Goal: Task Accomplishment & Management: Use online tool/utility

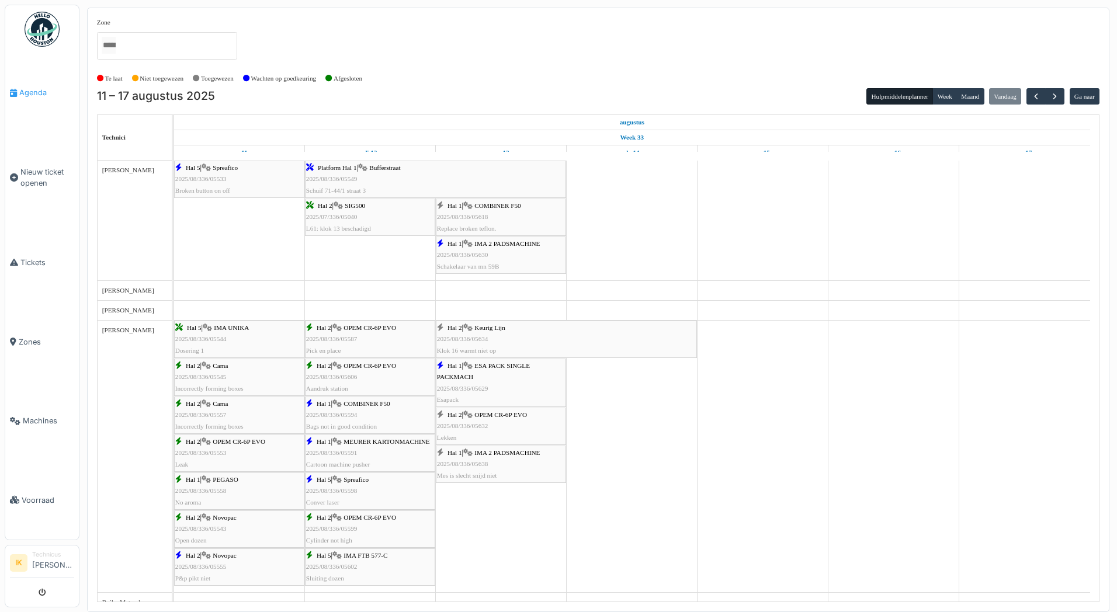
click at [26, 91] on span "Agenda" at bounding box center [46, 92] width 55 height 11
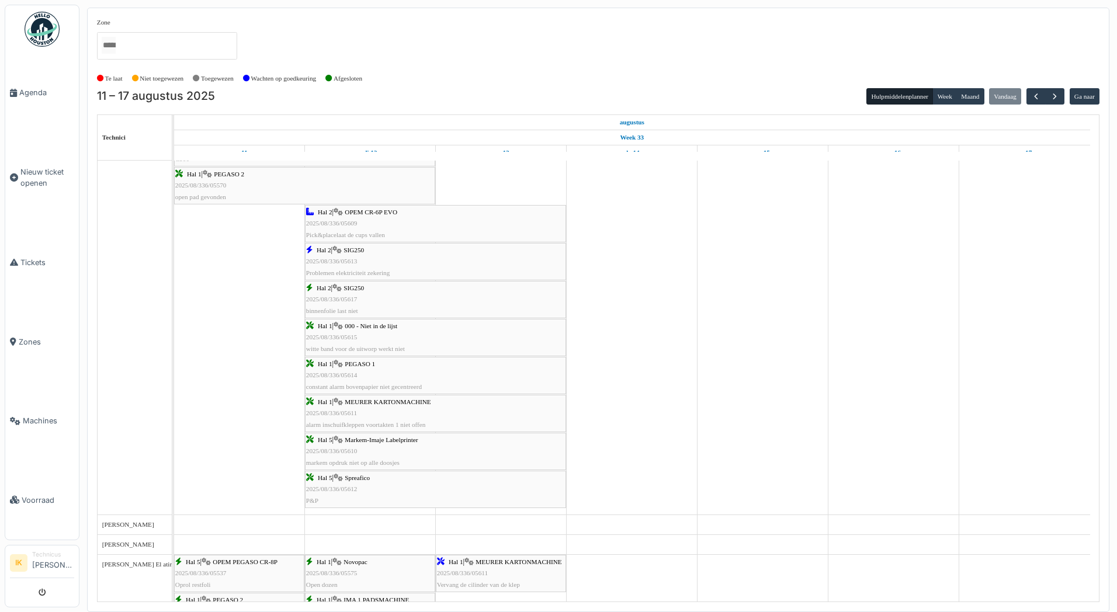
scroll to position [876, 0]
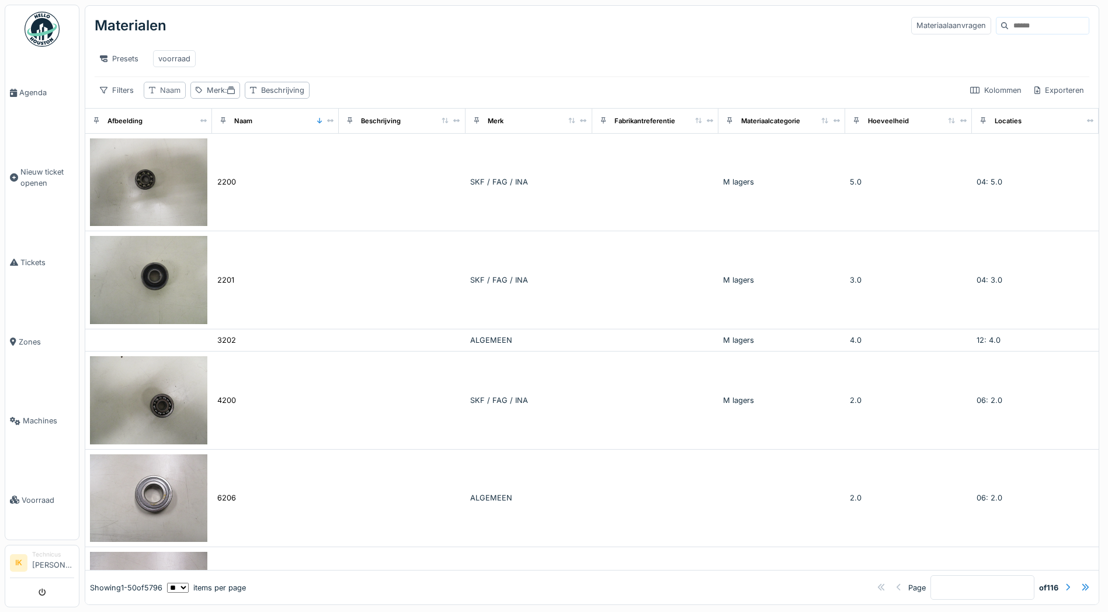
click at [175, 96] on div "Naam" at bounding box center [170, 90] width 20 height 11
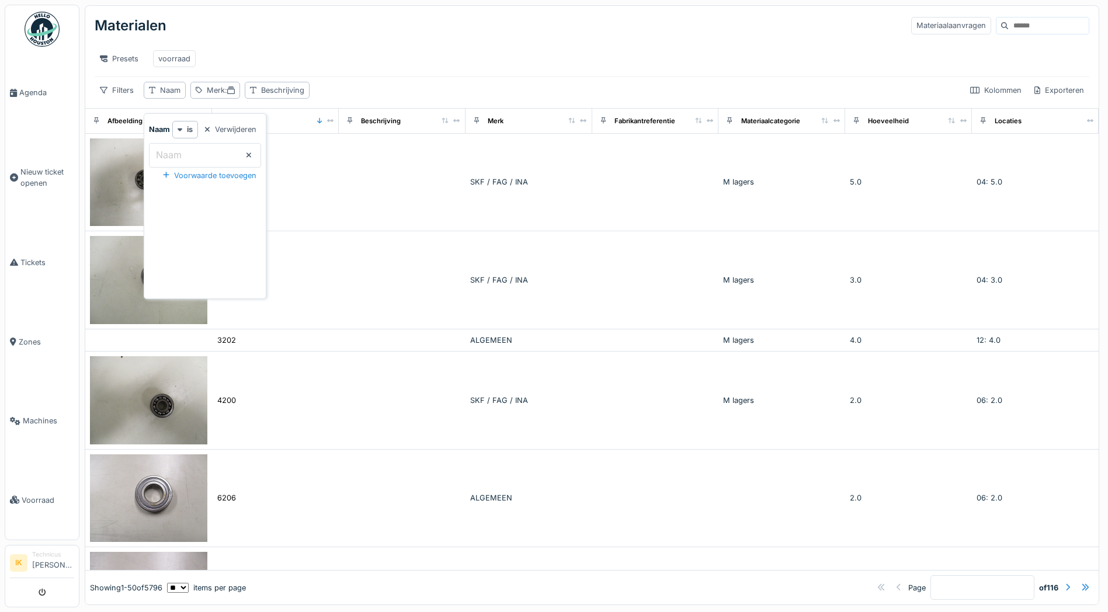
click at [186, 158] on input "Naam" at bounding box center [205, 155] width 112 height 25
type input "*****"
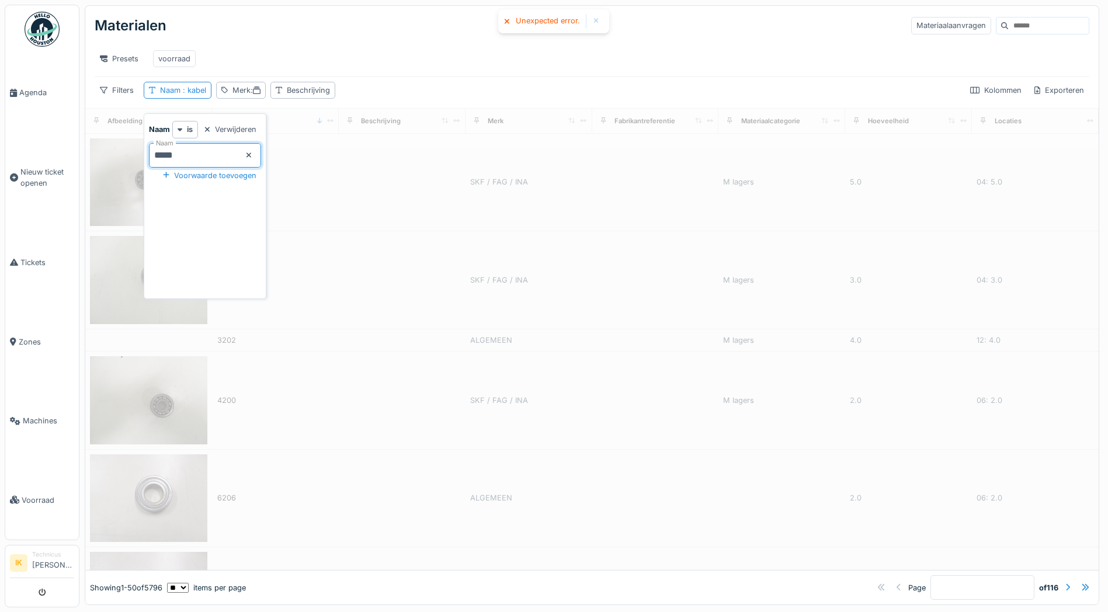
click at [261, 35] on div "Materialen Materiaalaanvragen" at bounding box center [592, 26] width 995 height 30
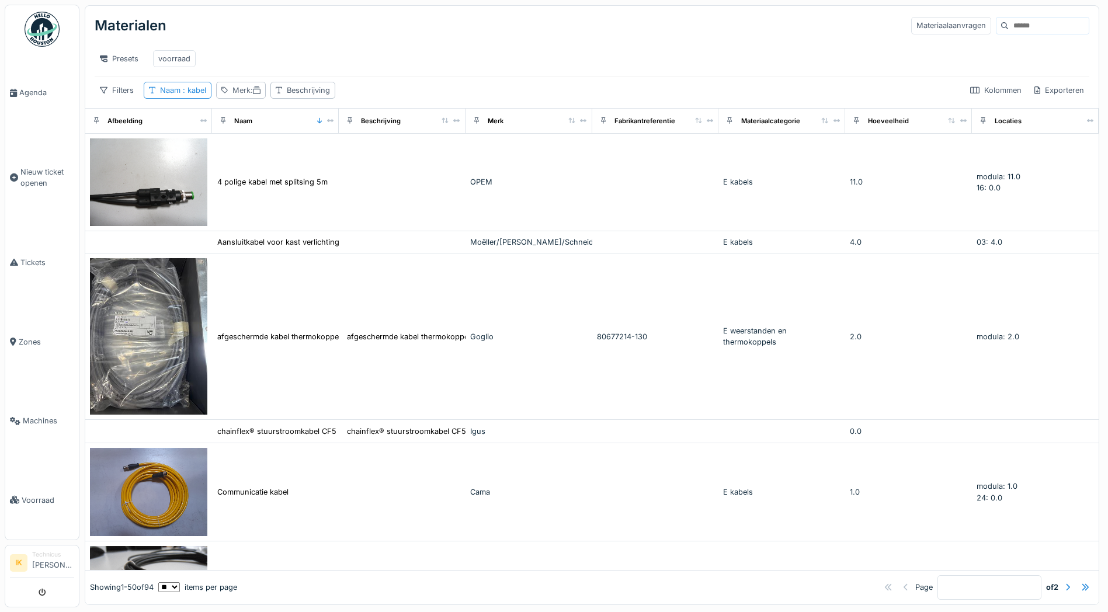
click at [244, 96] on div "Merk :" at bounding box center [247, 90] width 28 height 11
click at [324, 204] on icon at bounding box center [321, 205] width 5 height 5
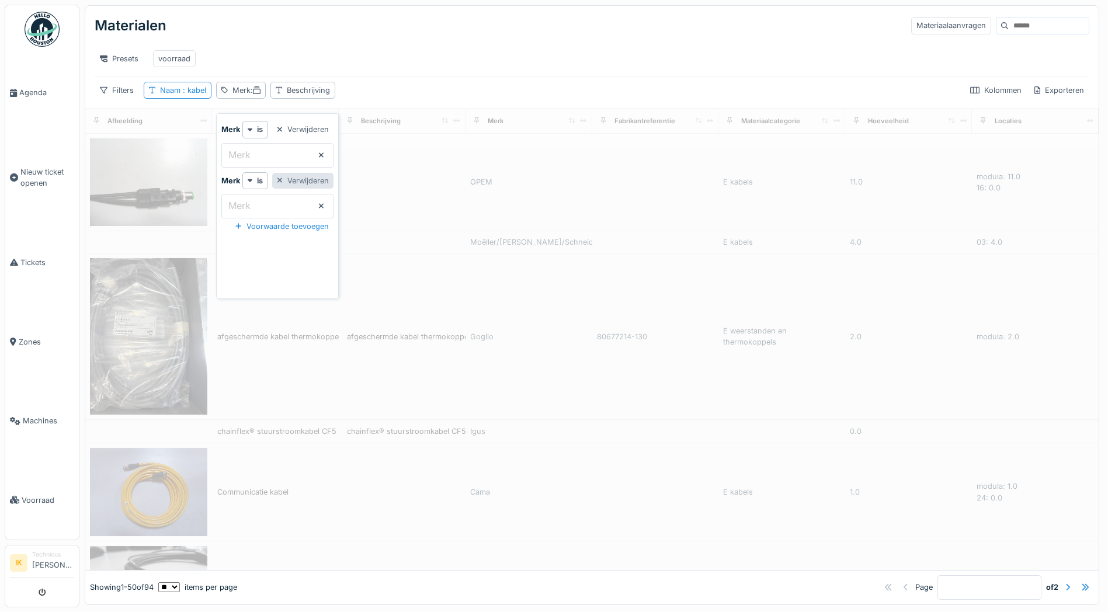
click at [283, 178] on div at bounding box center [280, 180] width 6 height 11
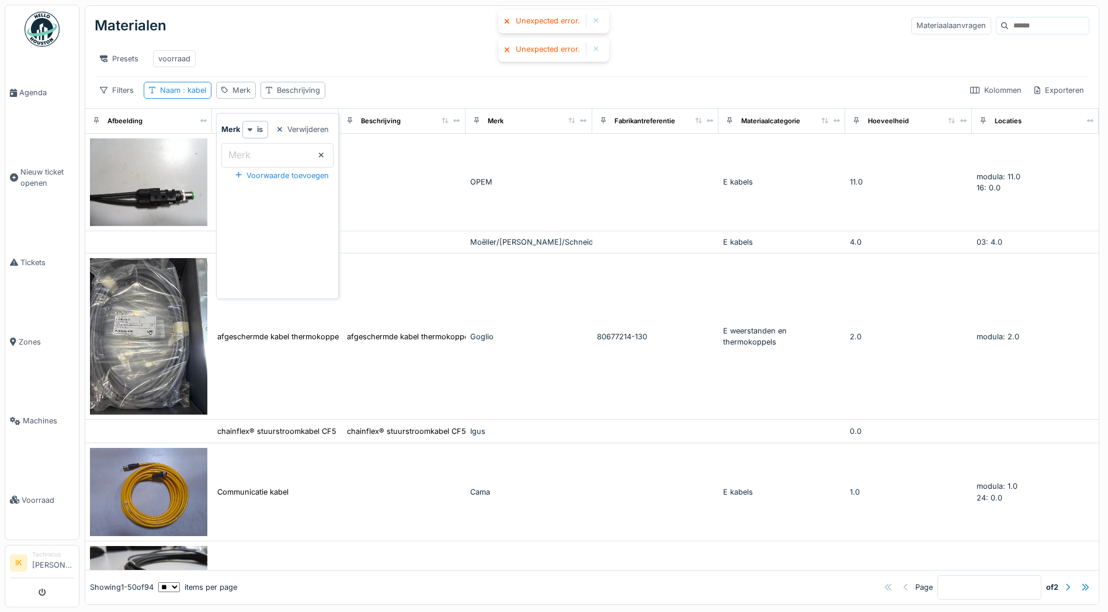
click at [265, 152] on input "Merk" at bounding box center [277, 155] width 112 height 25
type input "***"
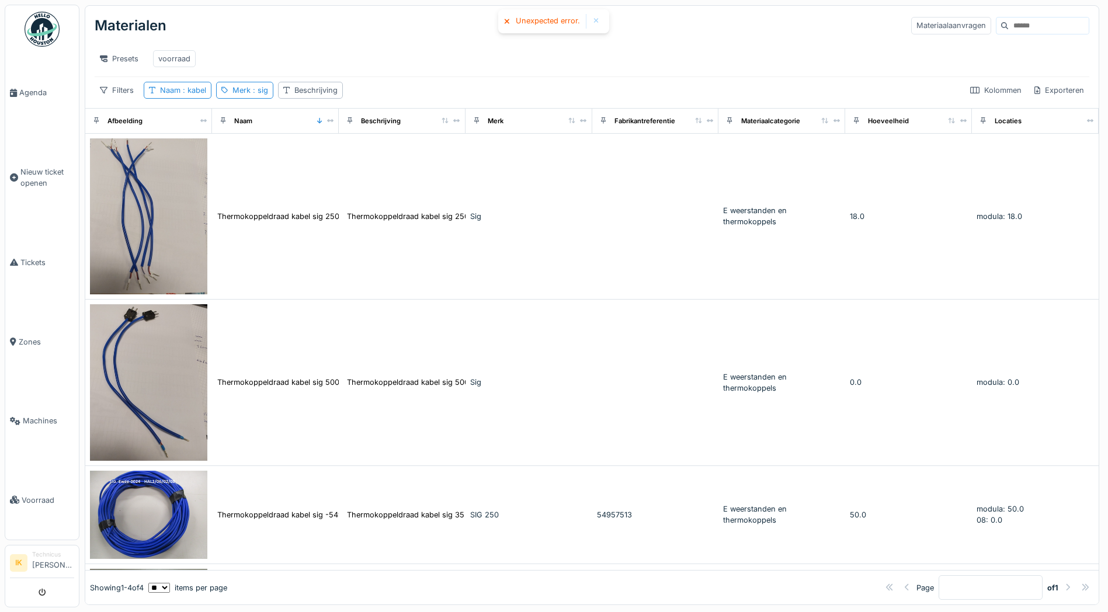
click at [441, 53] on div "Presets voorraad" at bounding box center [592, 59] width 995 height 26
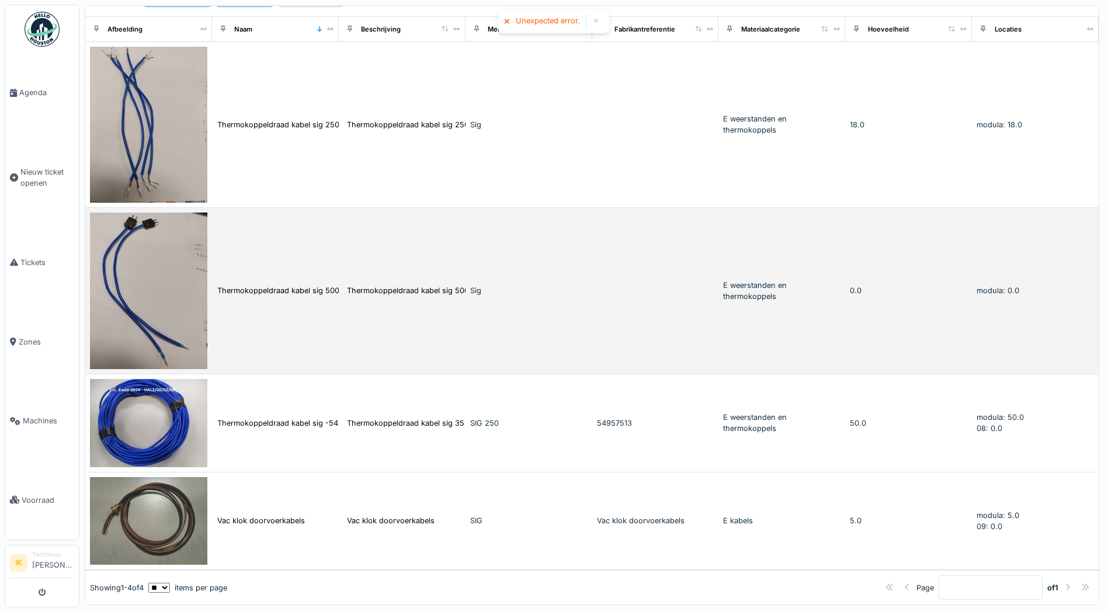
scroll to position [7, 0]
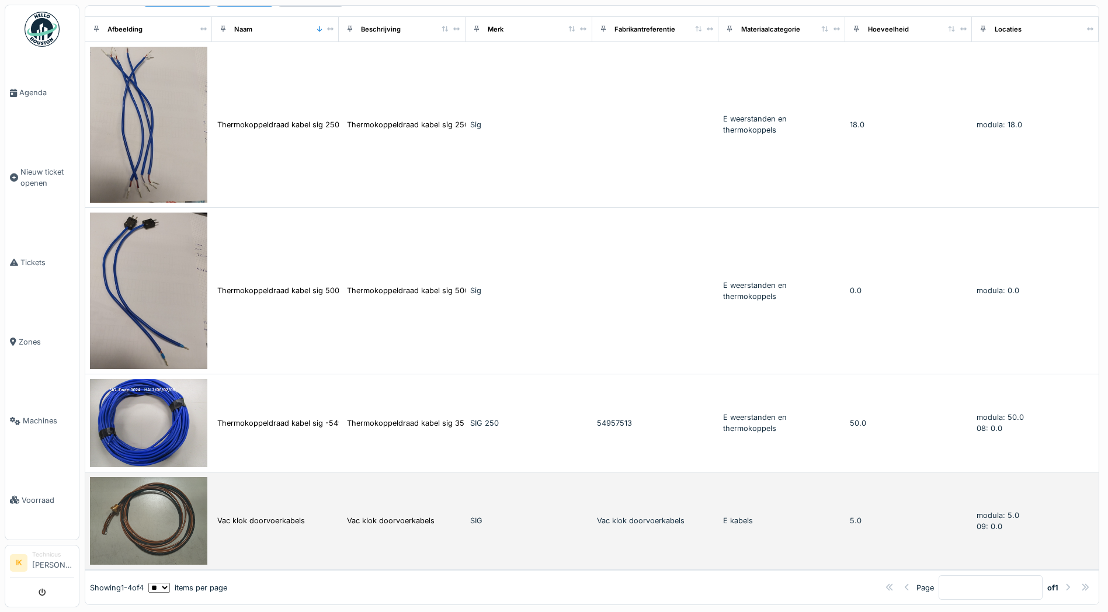
click at [155, 502] on img at bounding box center [148, 521] width 117 height 88
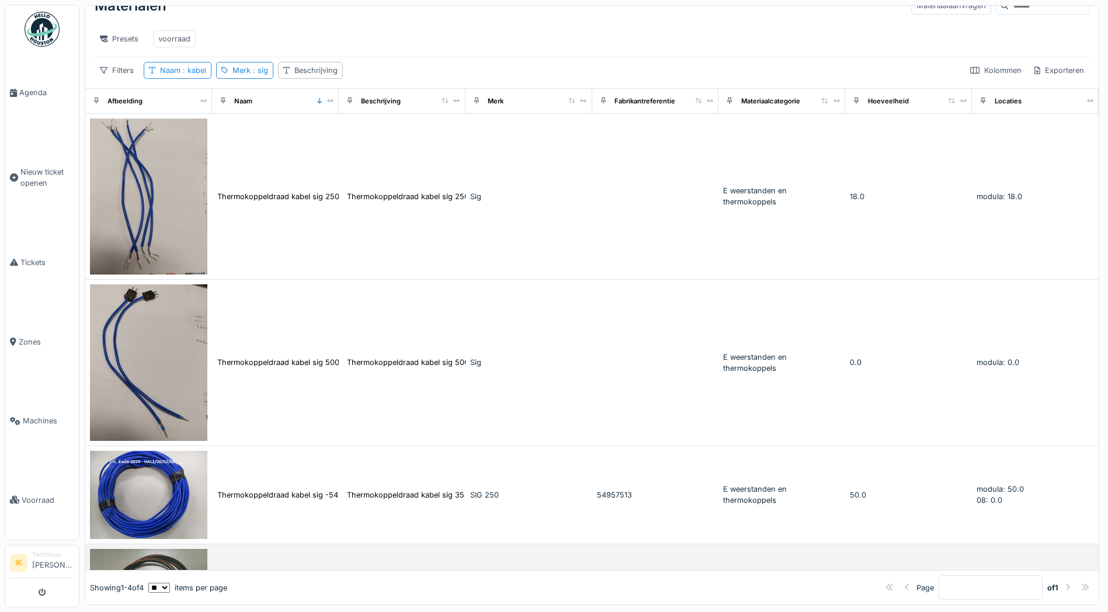
scroll to position [9, 0]
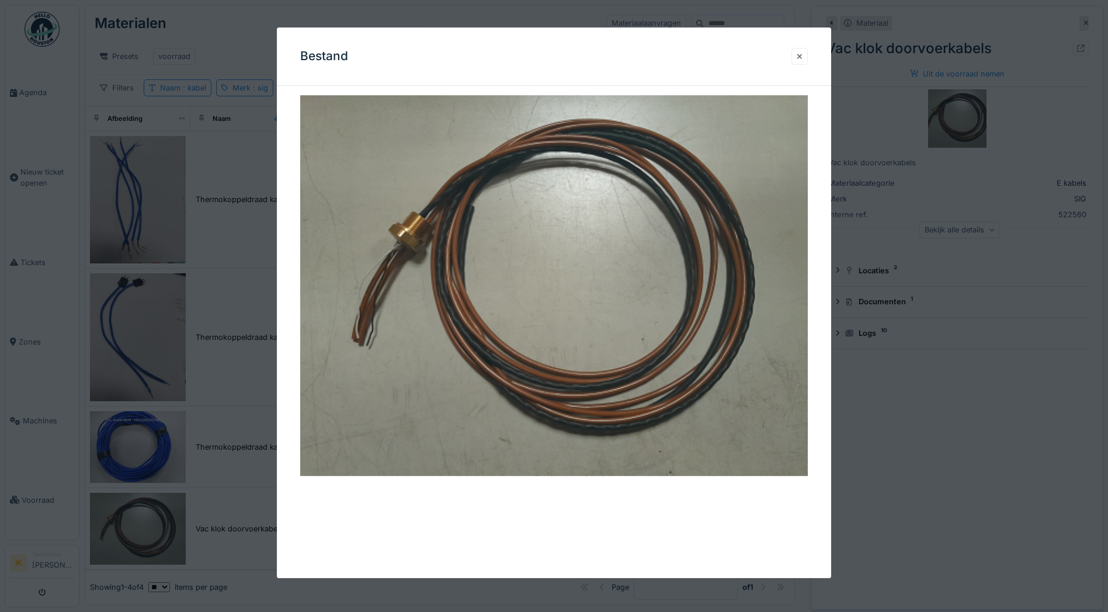
click at [803, 56] on div at bounding box center [800, 56] width 6 height 11
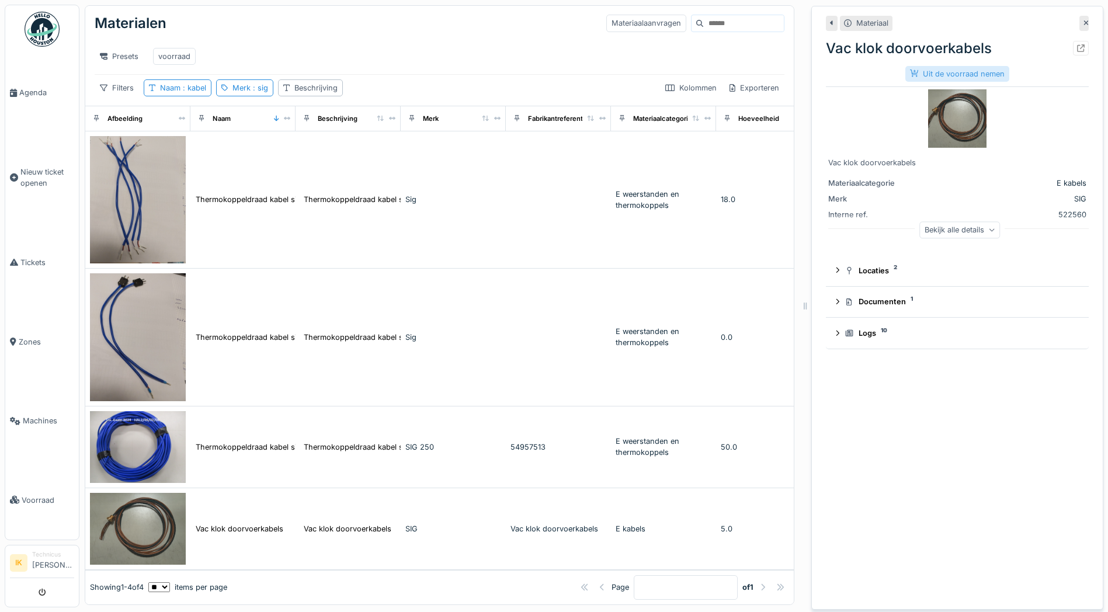
click at [938, 67] on div "Uit de voorraad nemen" at bounding box center [958, 74] width 104 height 16
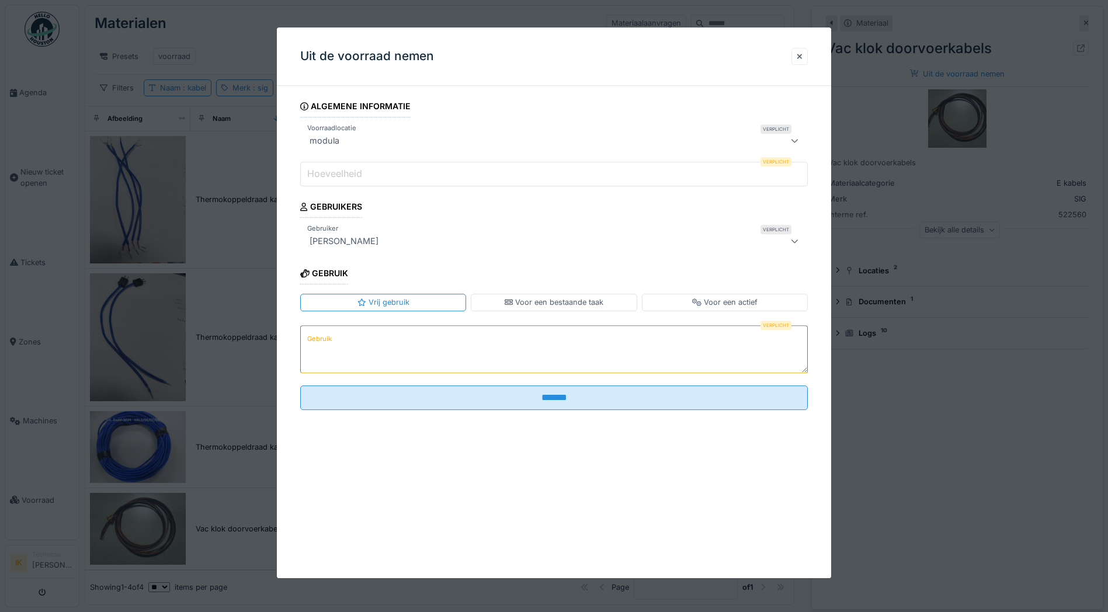
click at [363, 173] on label "Hoeveelheid" at bounding box center [335, 174] width 60 height 14
click at [363, 173] on input "Hoeveelheid" at bounding box center [554, 174] width 508 height 25
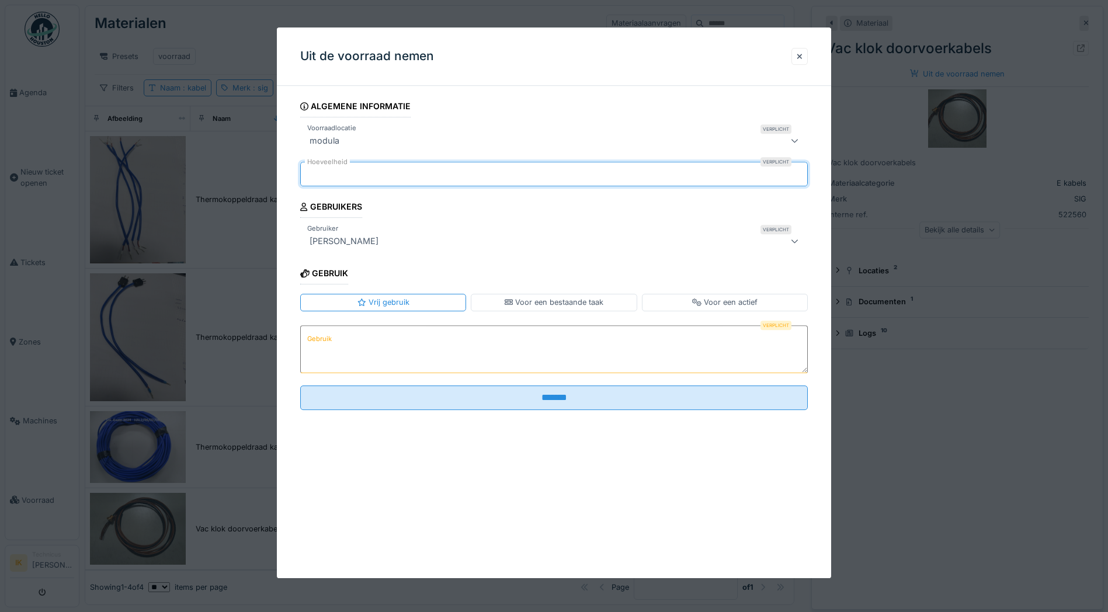
type input "*"
click at [327, 338] on label "Gebruik" at bounding box center [319, 339] width 29 height 15
click at [327, 338] on textarea "Gebruik" at bounding box center [554, 349] width 508 height 48
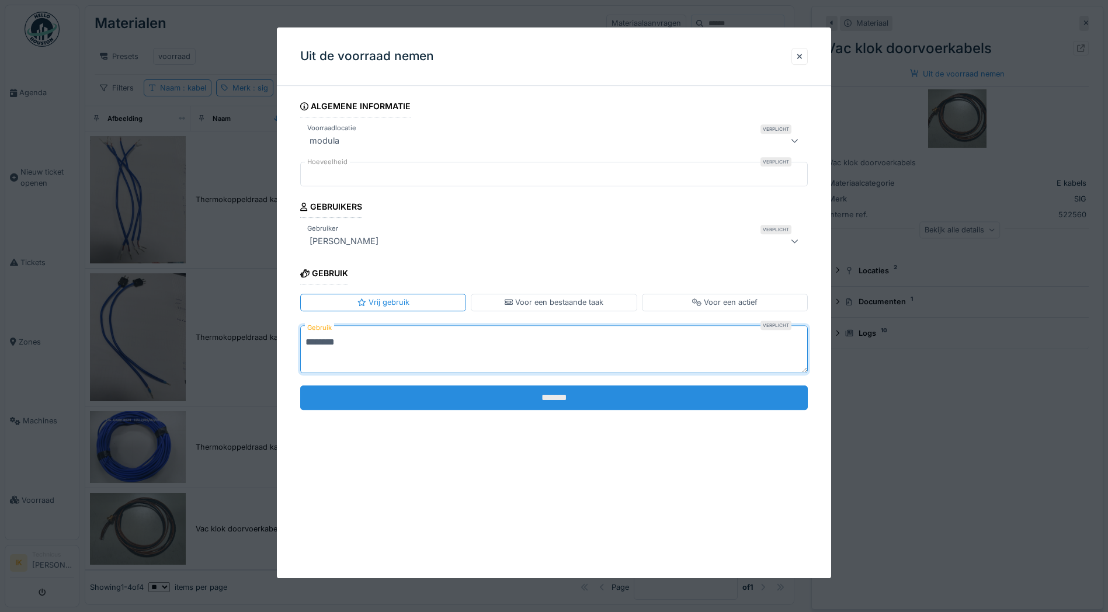
type textarea "*******"
click at [526, 397] on input "*******" at bounding box center [554, 398] width 508 height 25
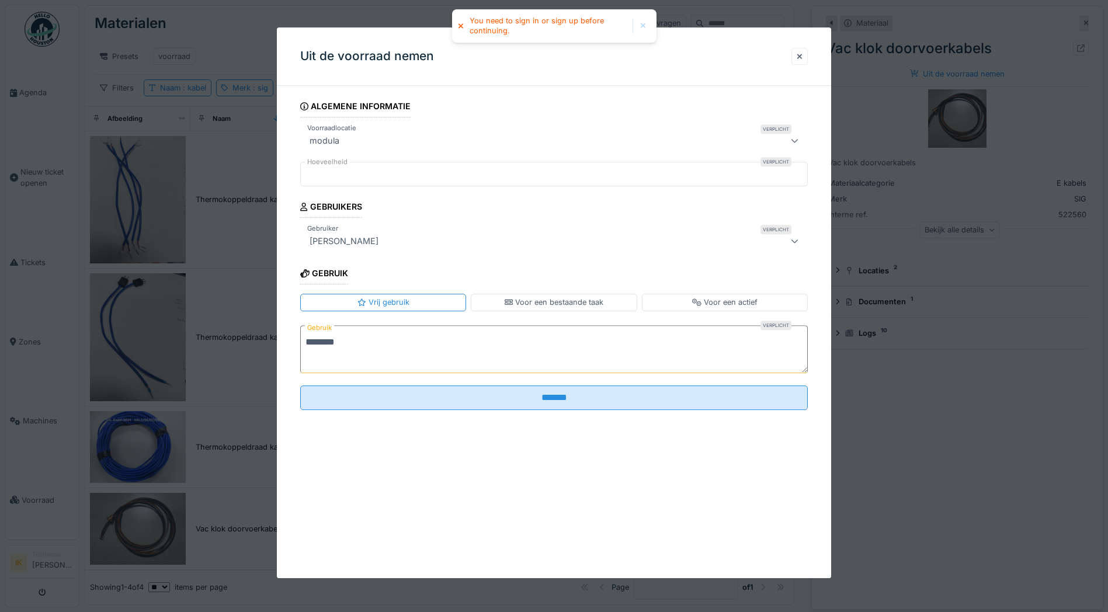
click at [643, 26] on div at bounding box center [643, 26] width 6 height 10
click at [803, 57] on div at bounding box center [800, 56] width 6 height 11
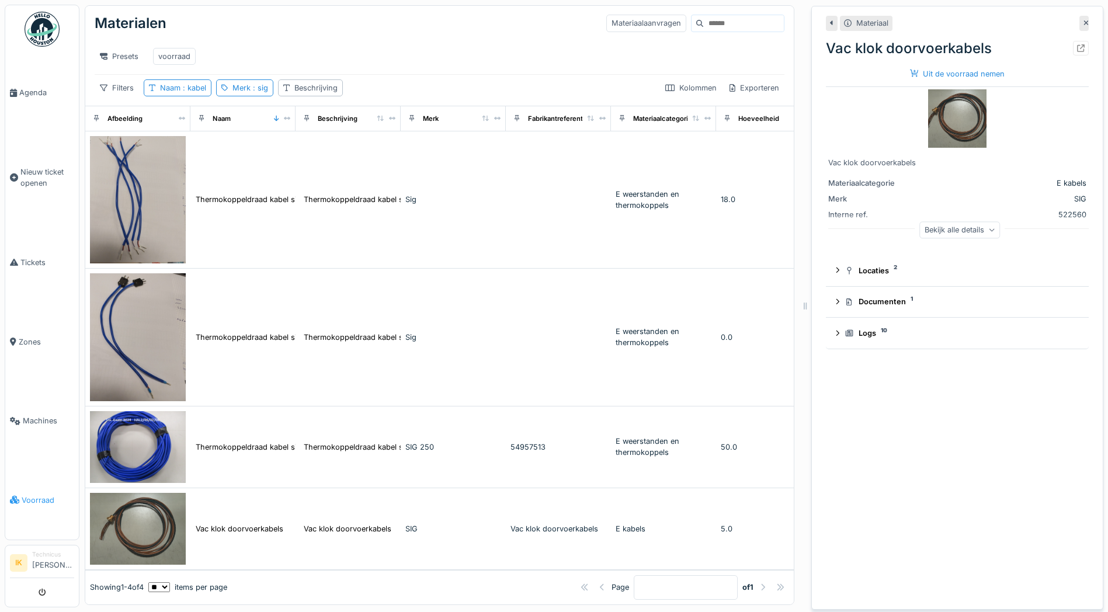
click at [37, 495] on span "Voorraad" at bounding box center [48, 500] width 53 height 11
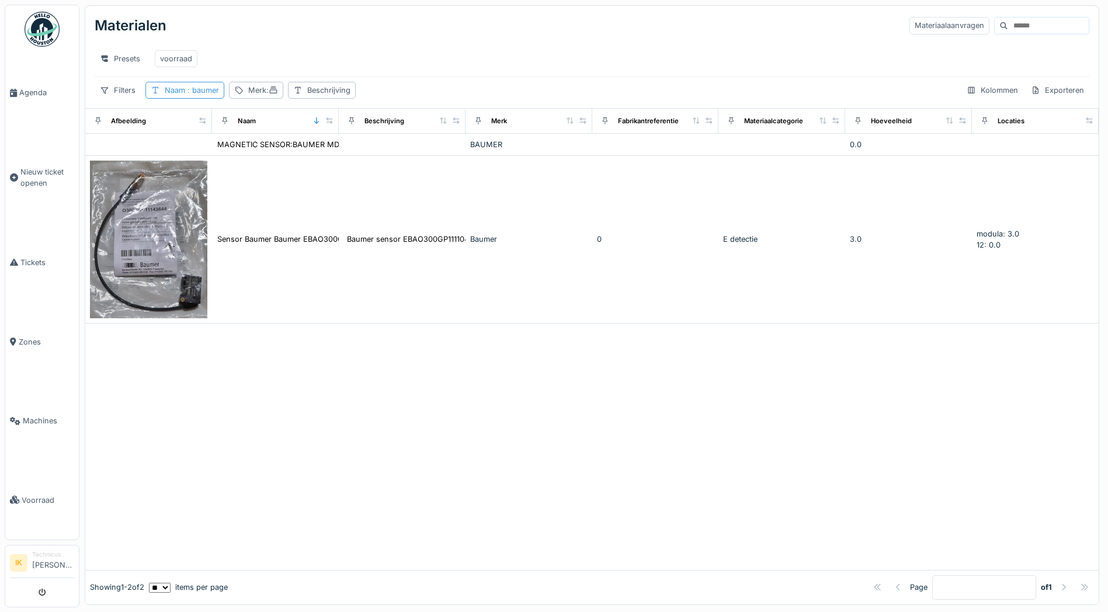
click at [200, 93] on div "Naam : baumer" at bounding box center [192, 90] width 54 height 11
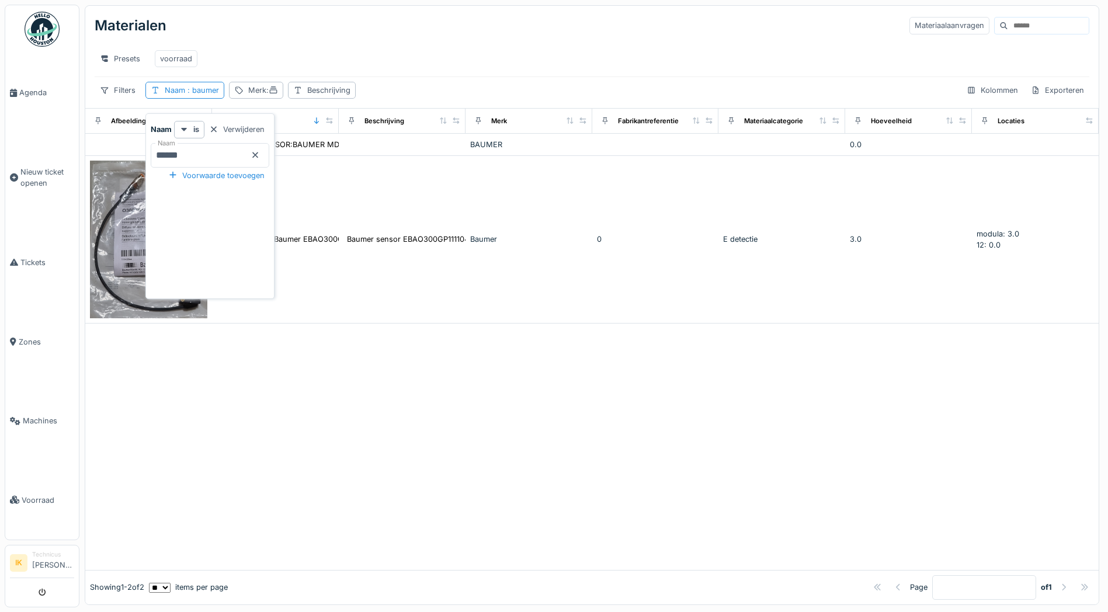
click at [260, 156] on icon at bounding box center [255, 155] width 9 height 8
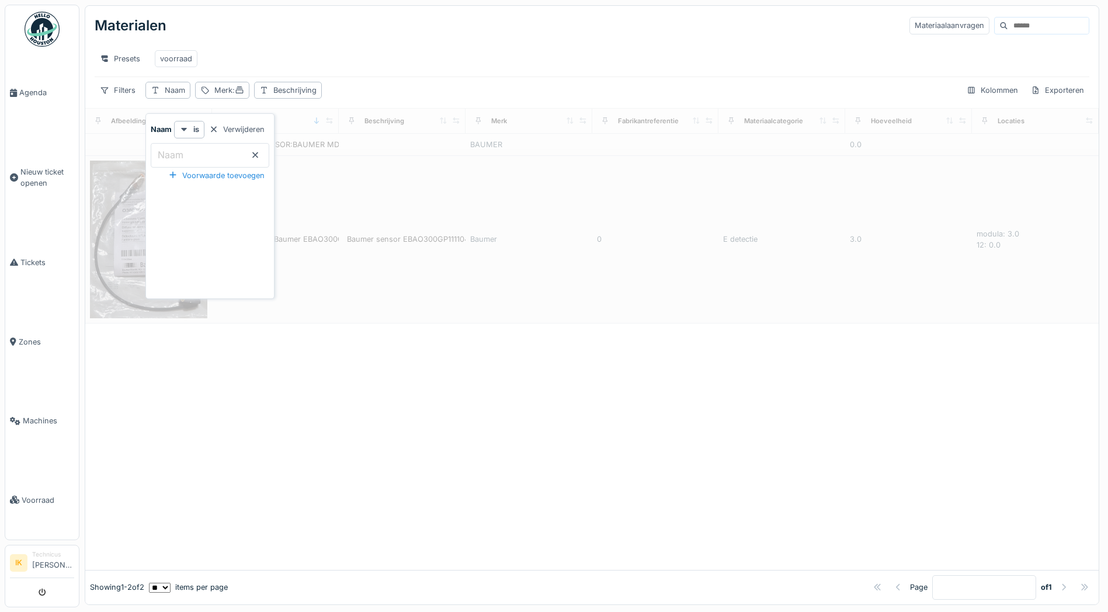
click at [169, 156] on label "Naam" at bounding box center [170, 155] width 30 height 14
click at [169, 156] on input "Naam" at bounding box center [210, 155] width 119 height 25
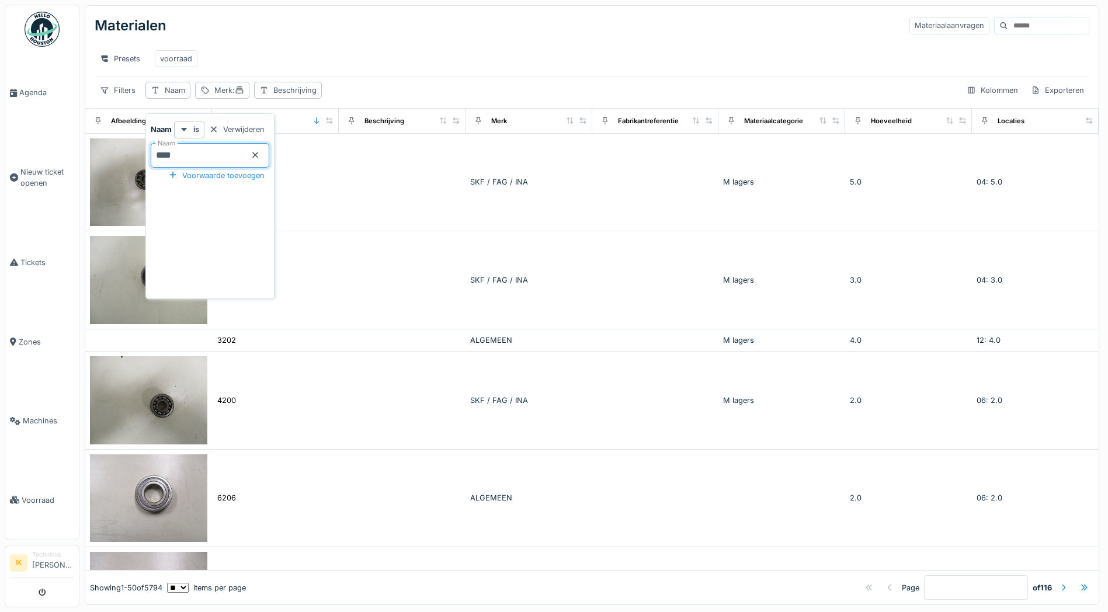
type input "*****"
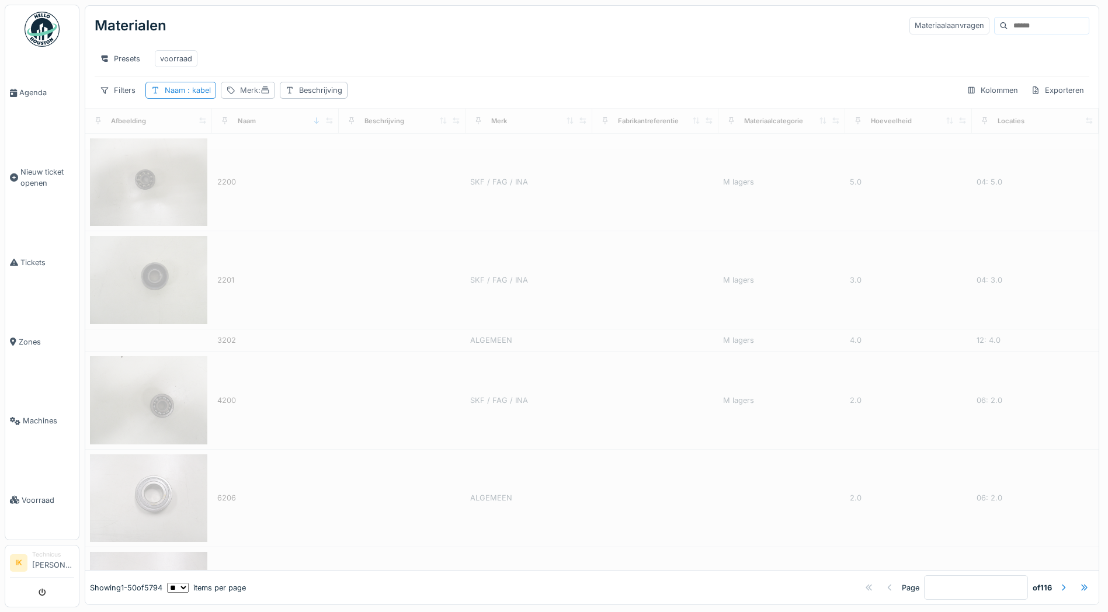
click at [242, 96] on div "Merk :" at bounding box center [255, 90] width 30 height 11
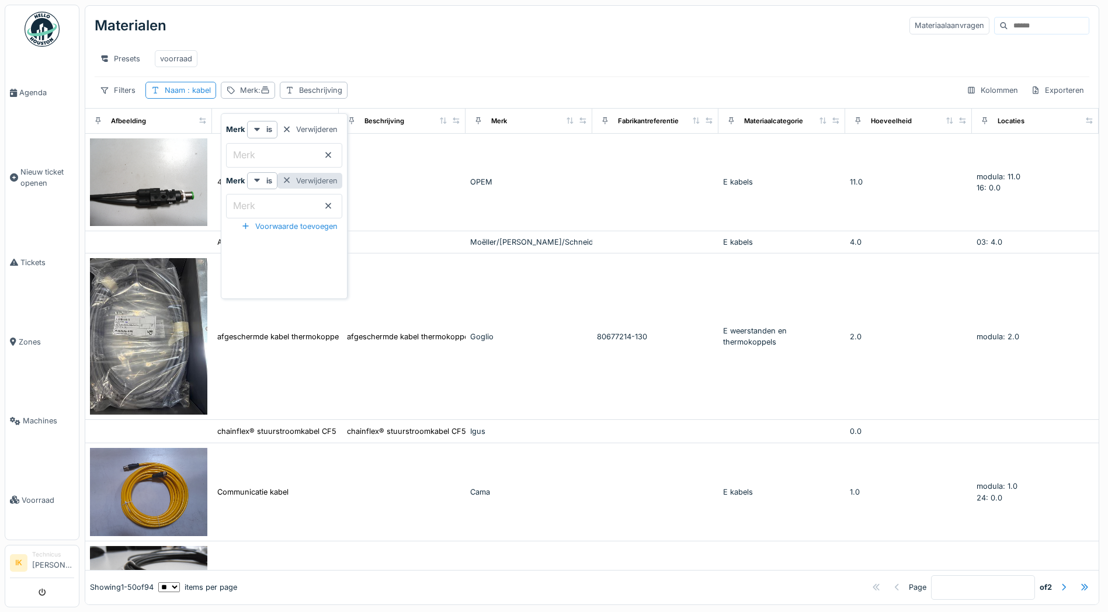
click at [325, 179] on div "Verwijderen" at bounding box center [310, 181] width 65 height 16
click at [290, 154] on input "Merk" at bounding box center [284, 155] width 116 height 25
type input "***"
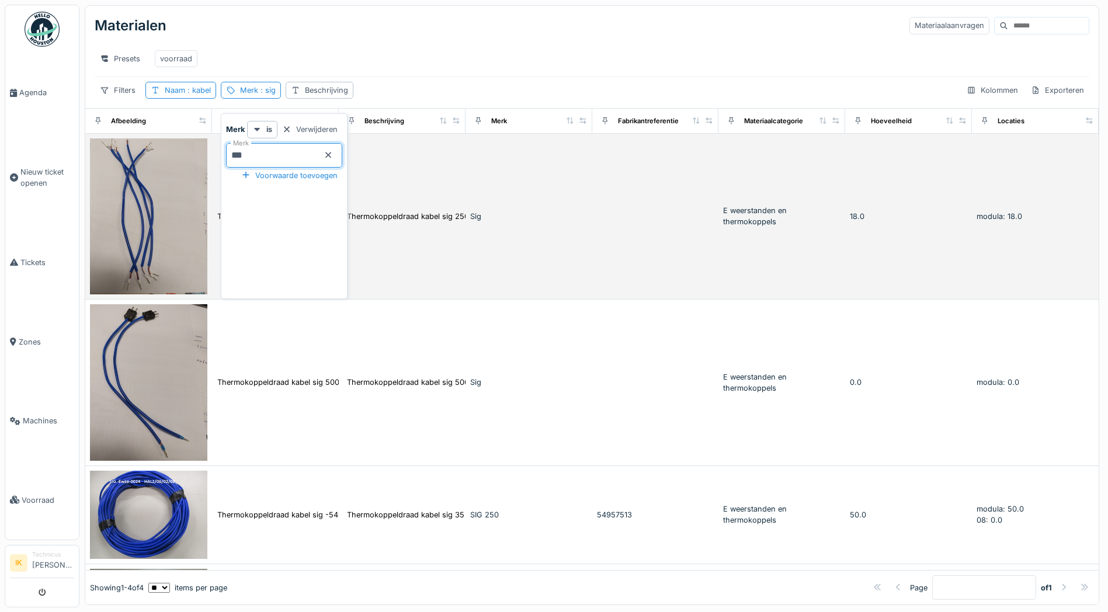
scroll to position [7, 0]
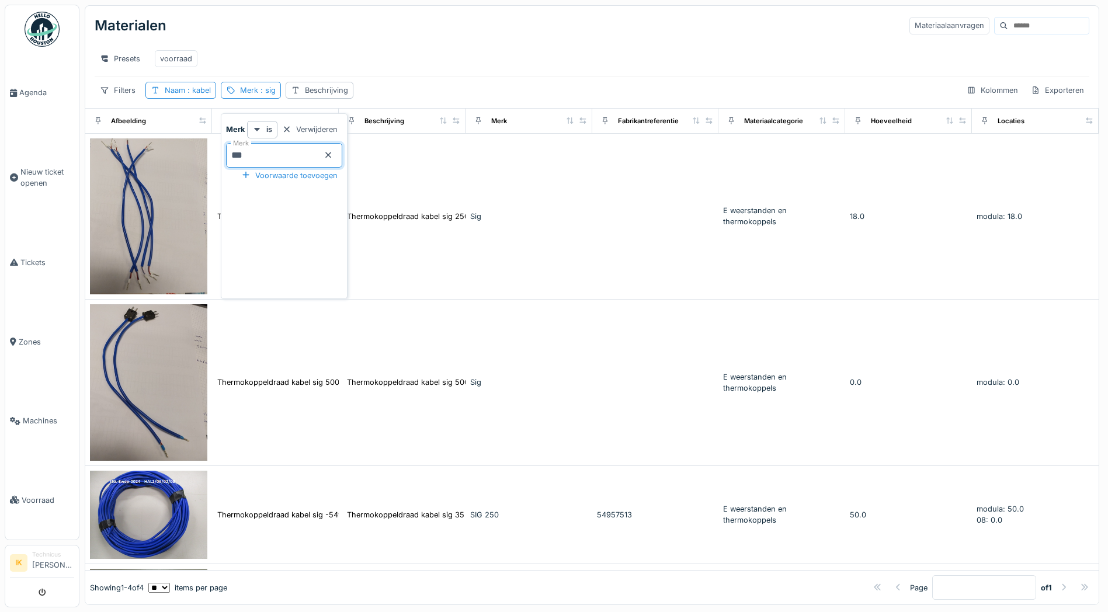
click at [431, 41] on div "Presets voorraad" at bounding box center [592, 59] width 995 height 36
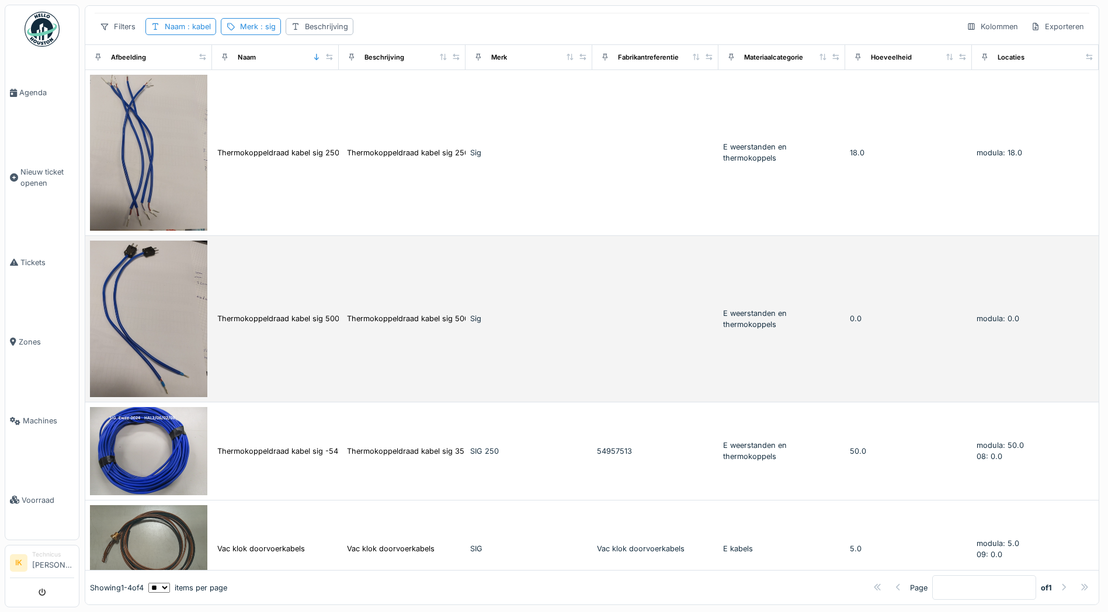
scroll to position [100, 0]
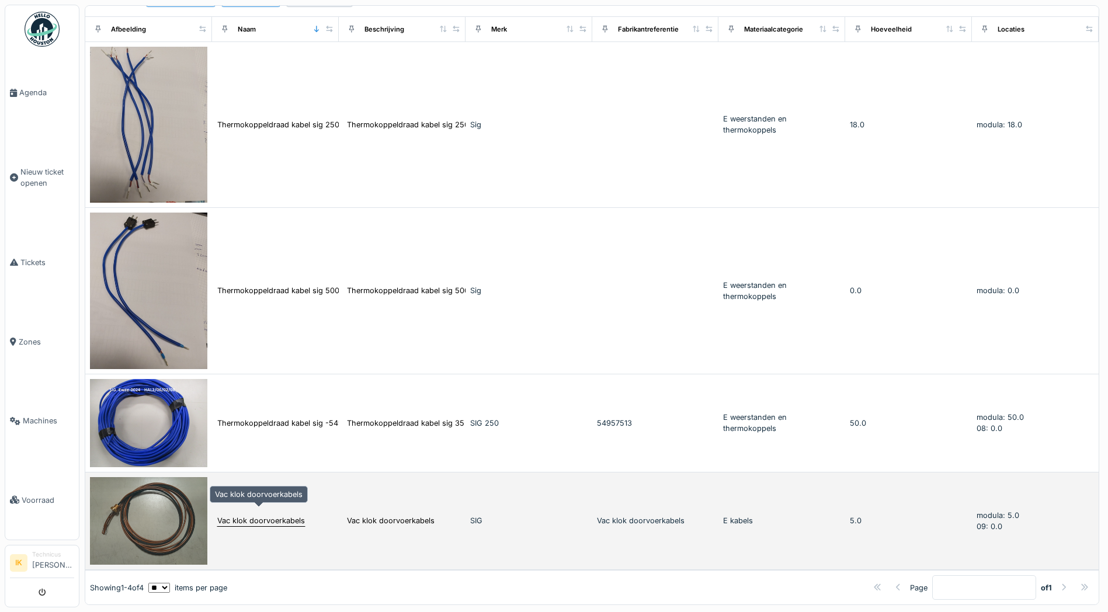
click at [223, 515] on div "Vac klok doorvoerkabels" at bounding box center [261, 520] width 88 height 11
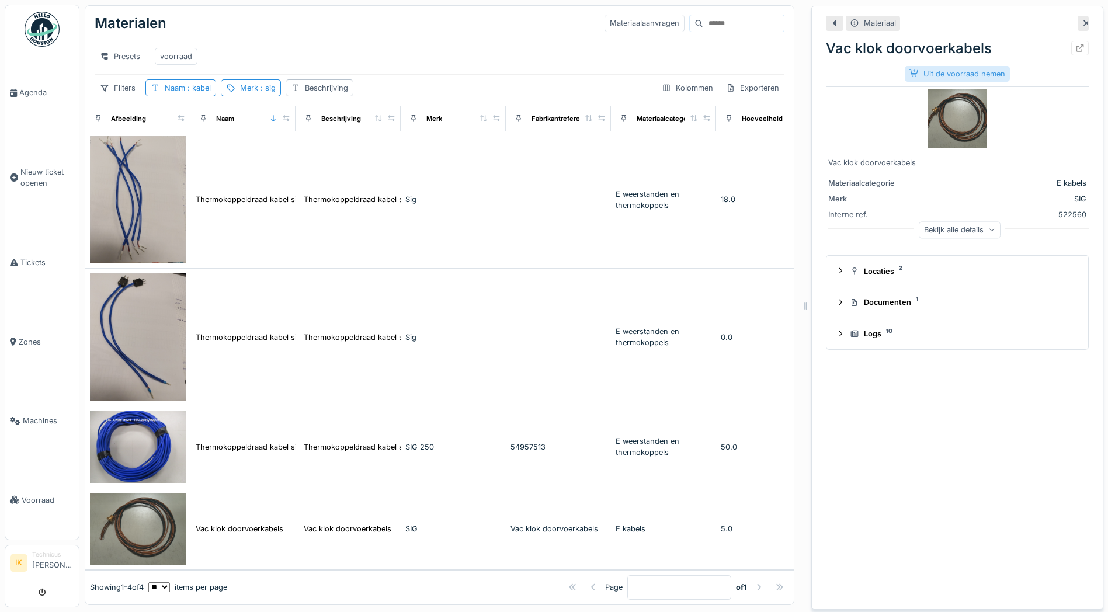
click at [923, 66] on div "Uit de voorraad nemen" at bounding box center [957, 74] width 105 height 16
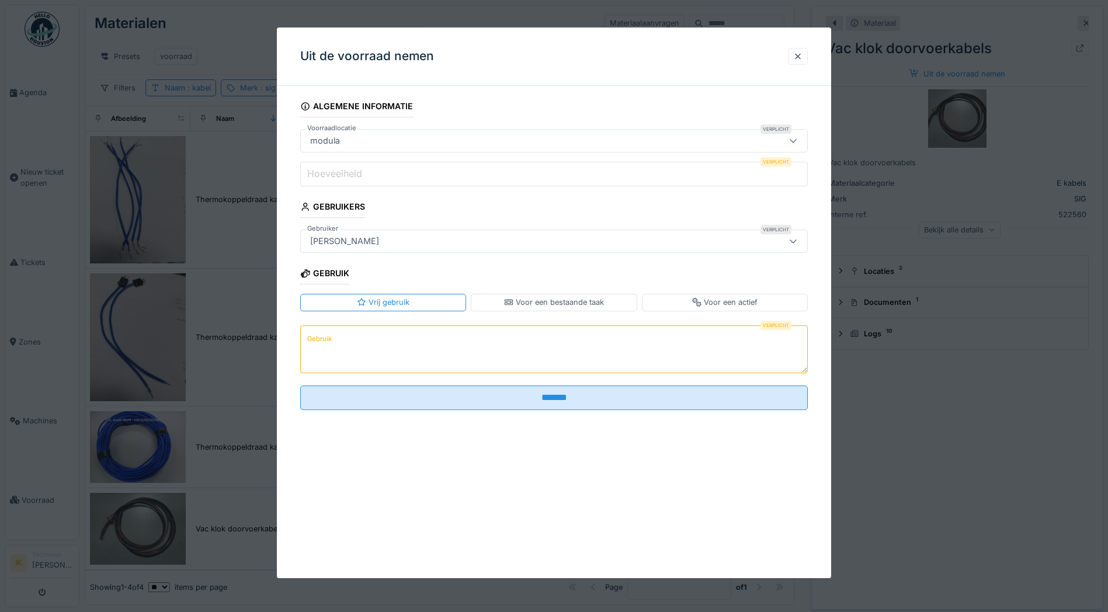
click at [373, 176] on input "Hoeveelheid" at bounding box center [554, 174] width 508 height 25
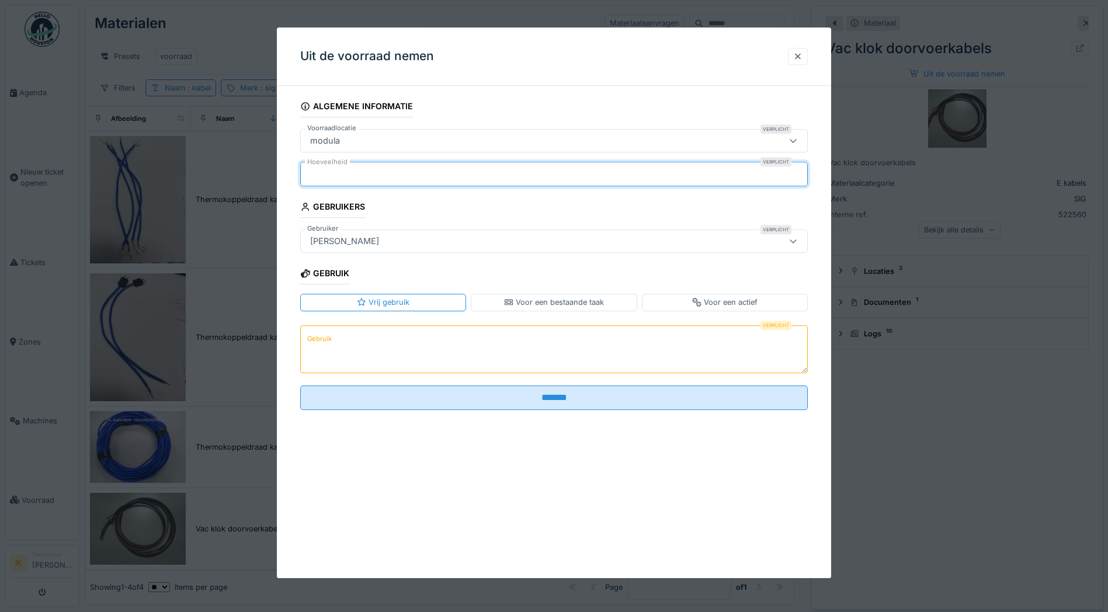
type input "*"
click at [330, 342] on label "Gebruik" at bounding box center [319, 339] width 29 height 15
click at [330, 342] on textarea "Gebruik" at bounding box center [554, 349] width 508 height 48
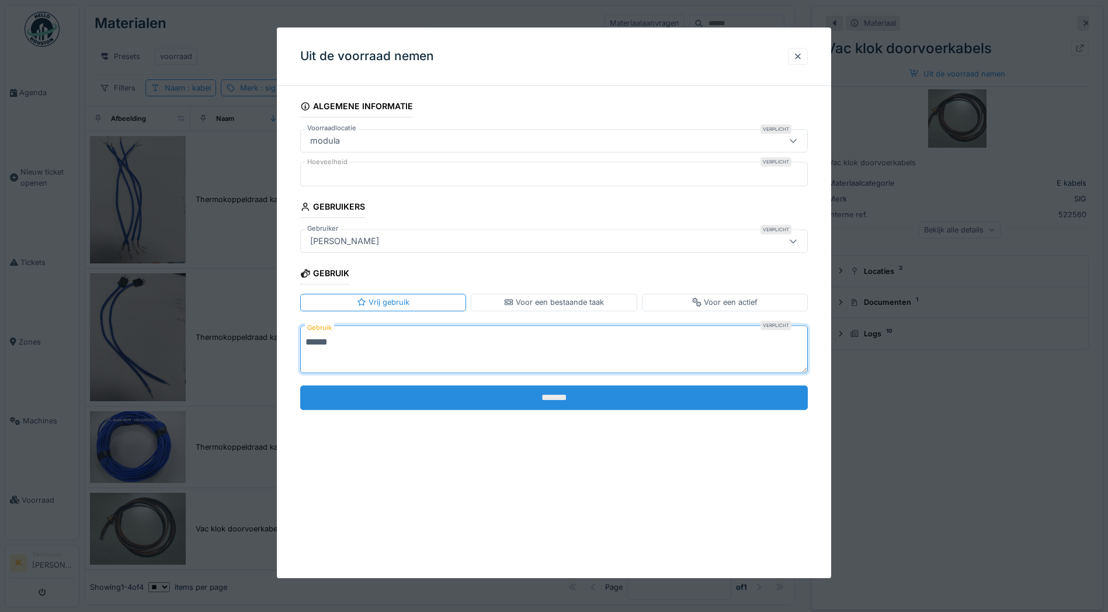
type textarea "******"
click at [403, 396] on input "*******" at bounding box center [554, 398] width 508 height 25
